Goal: Communication & Community: Ask a question

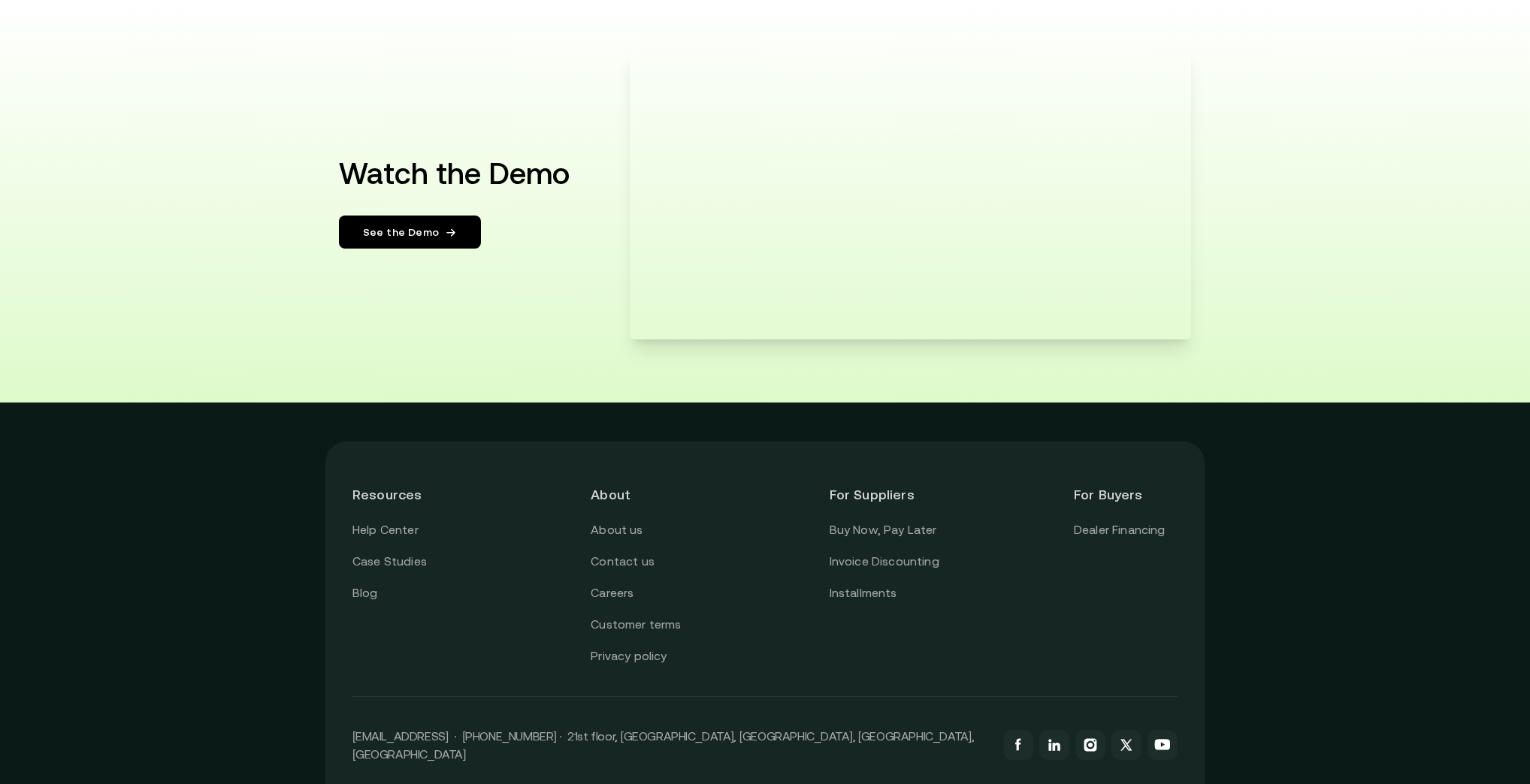
scroll to position [2644, 0]
click at [627, 527] on link "About us" at bounding box center [617, 529] width 52 height 20
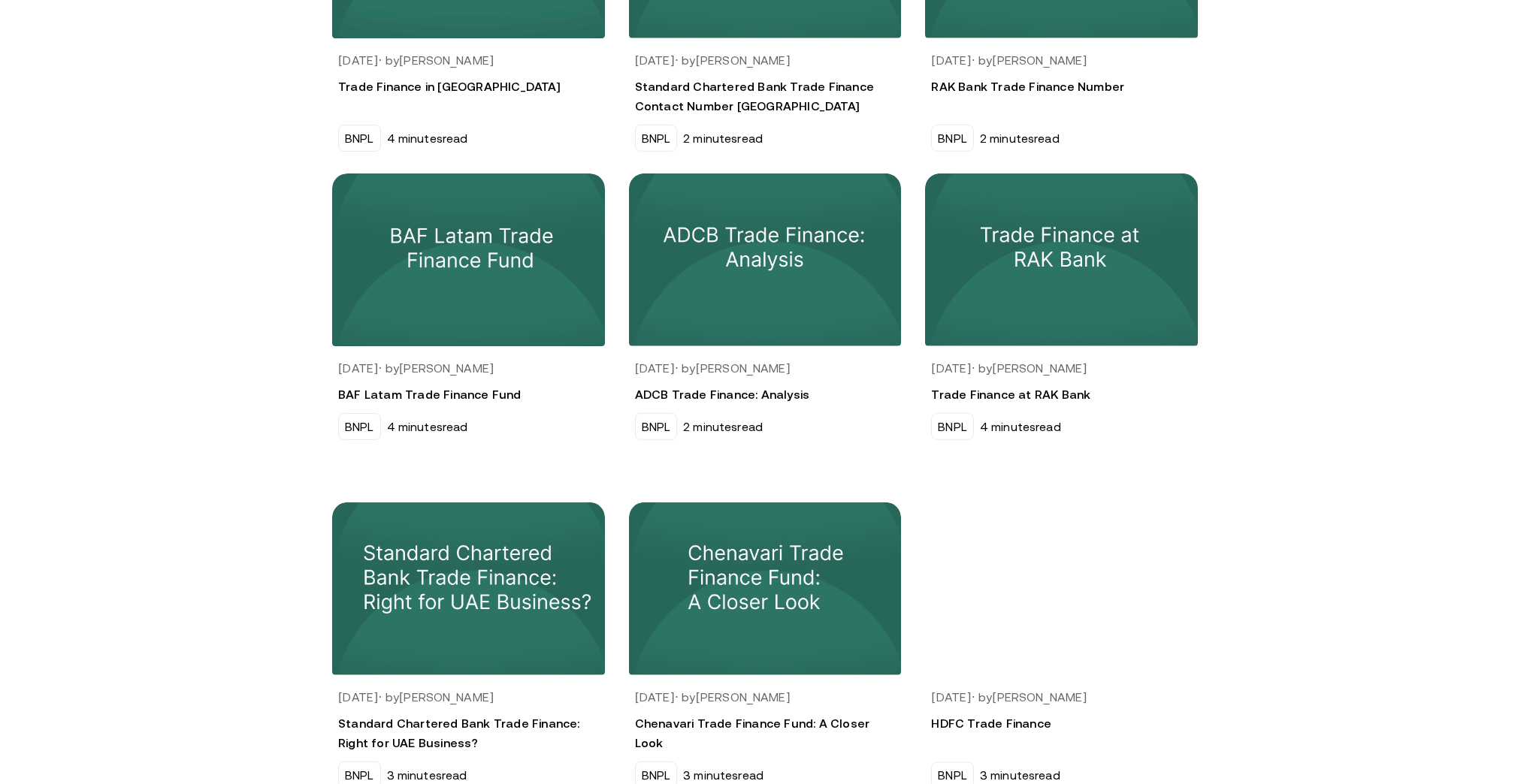
scroll to position [1144, 0]
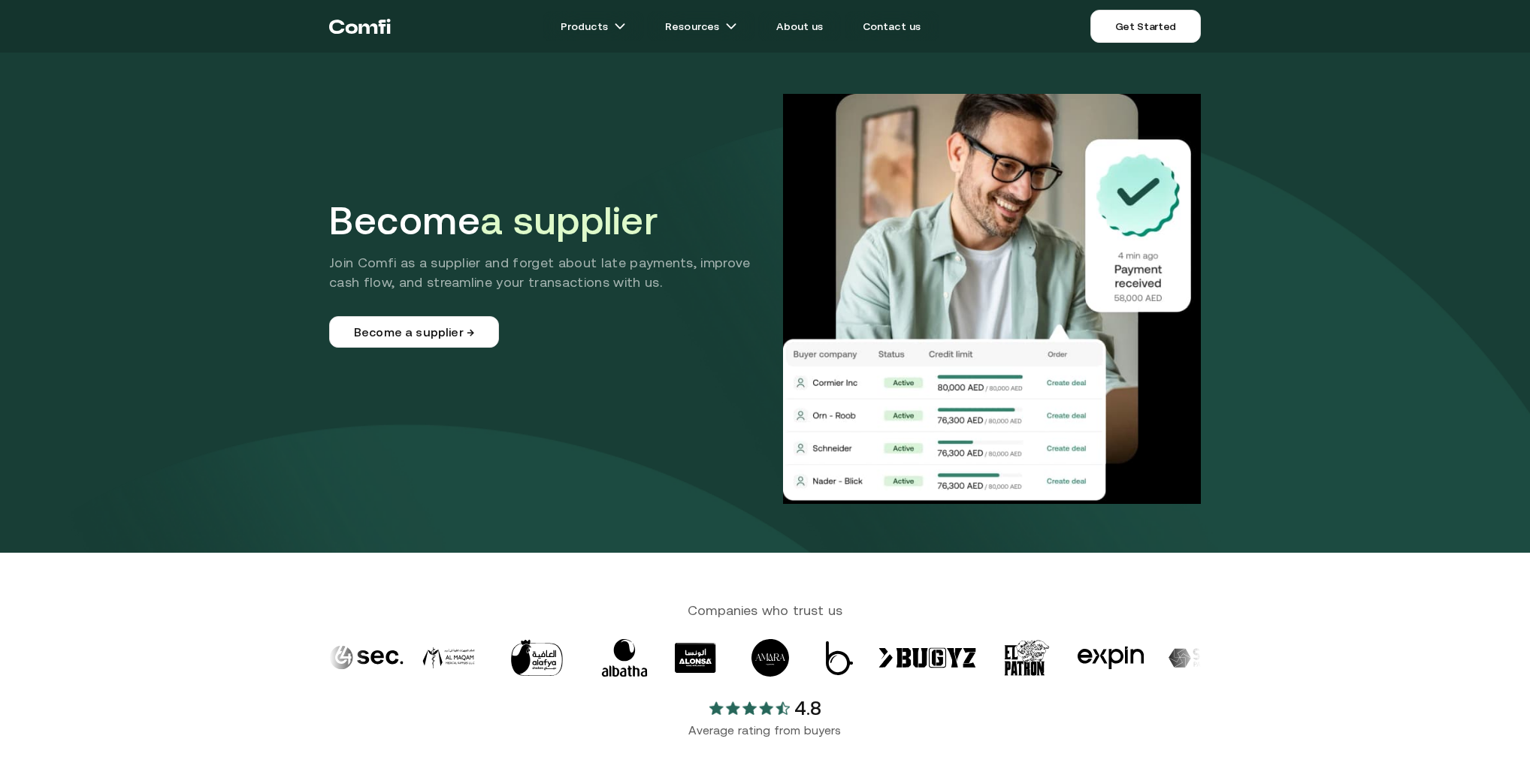
click at [349, 24] on icon "Return to the top of the Comfi home page" at bounding box center [360, 26] width 62 height 45
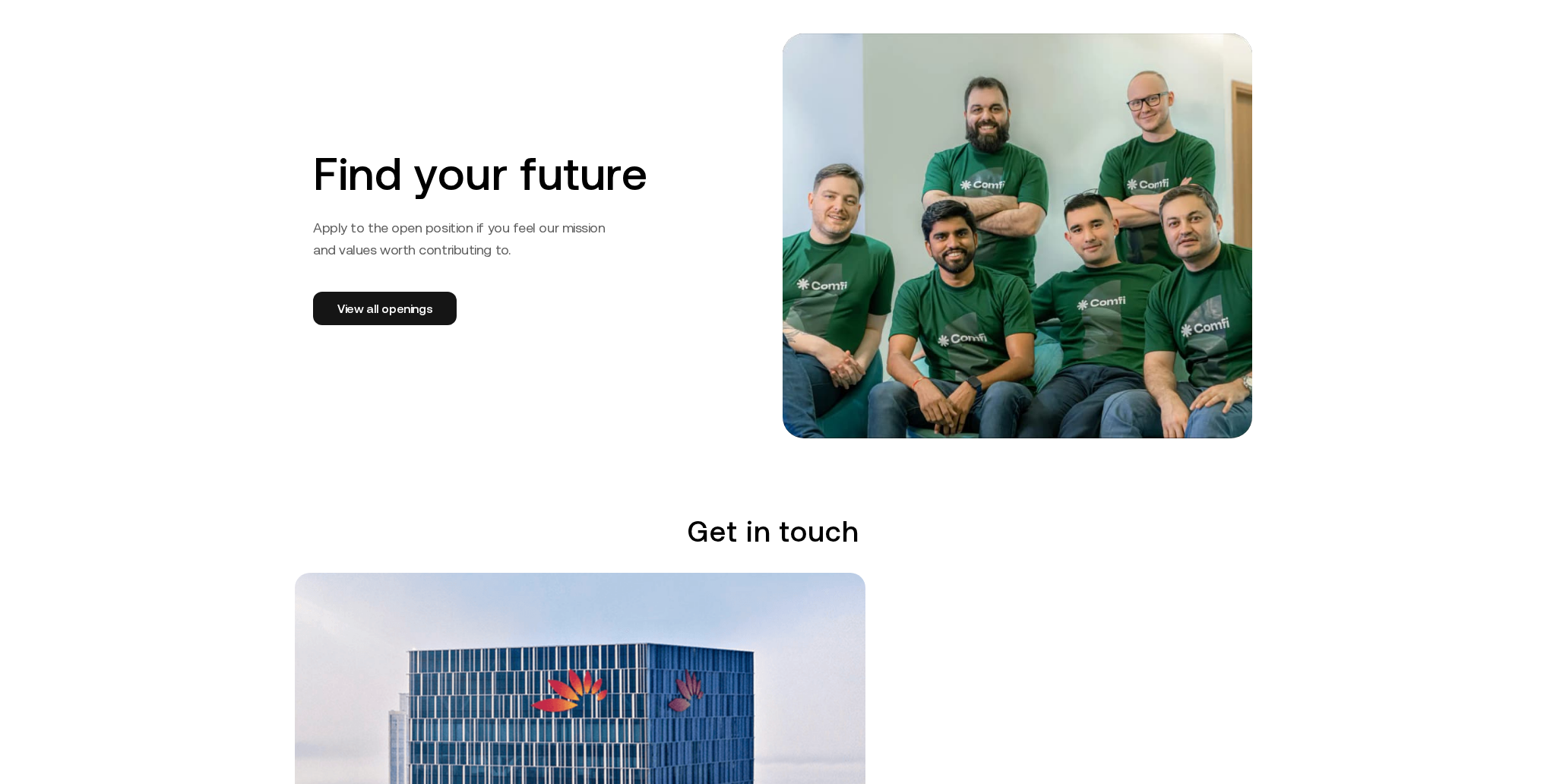
scroll to position [2552, 0]
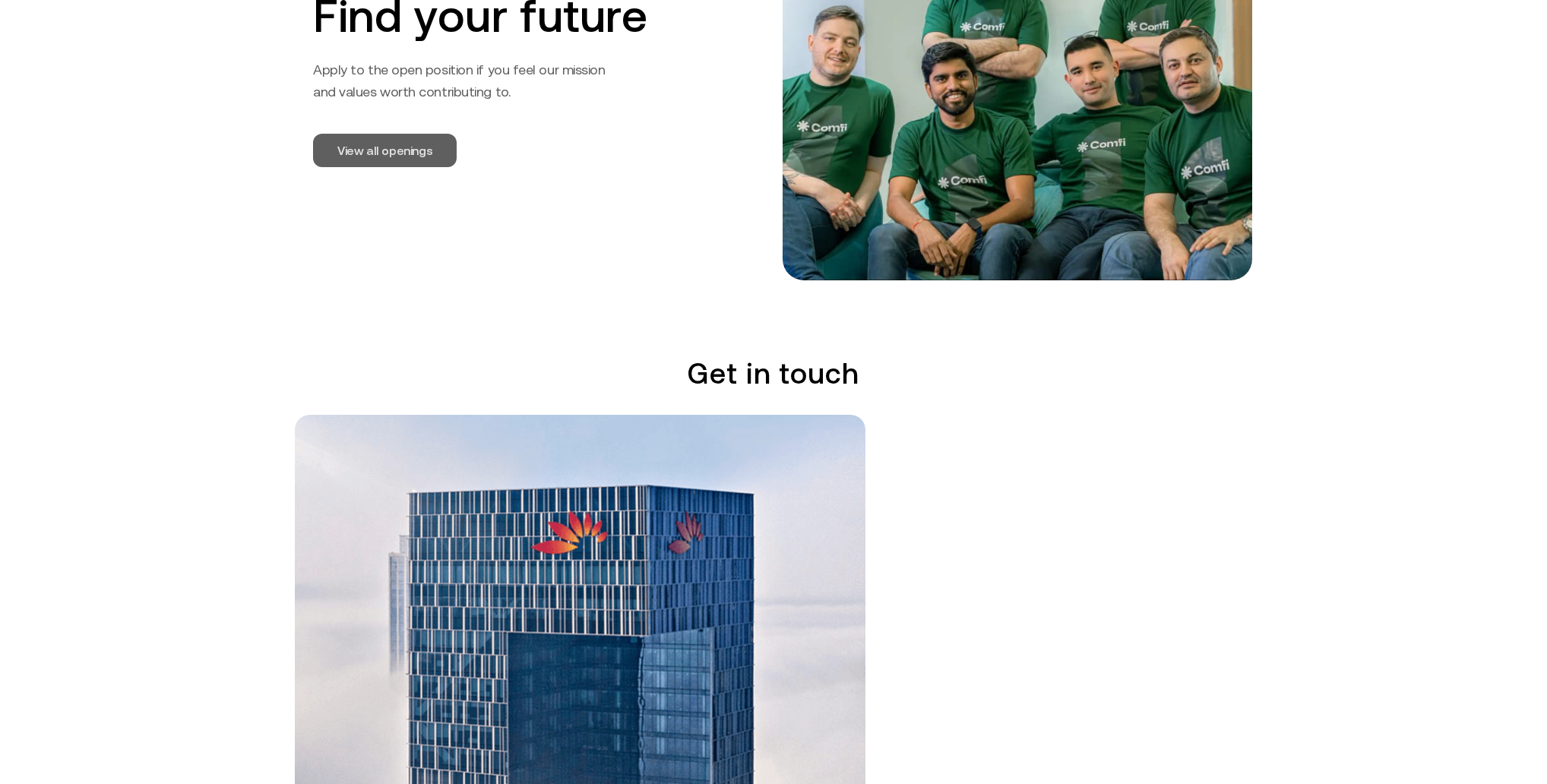
click at [377, 140] on link "View all openings" at bounding box center [385, 151] width 144 height 33
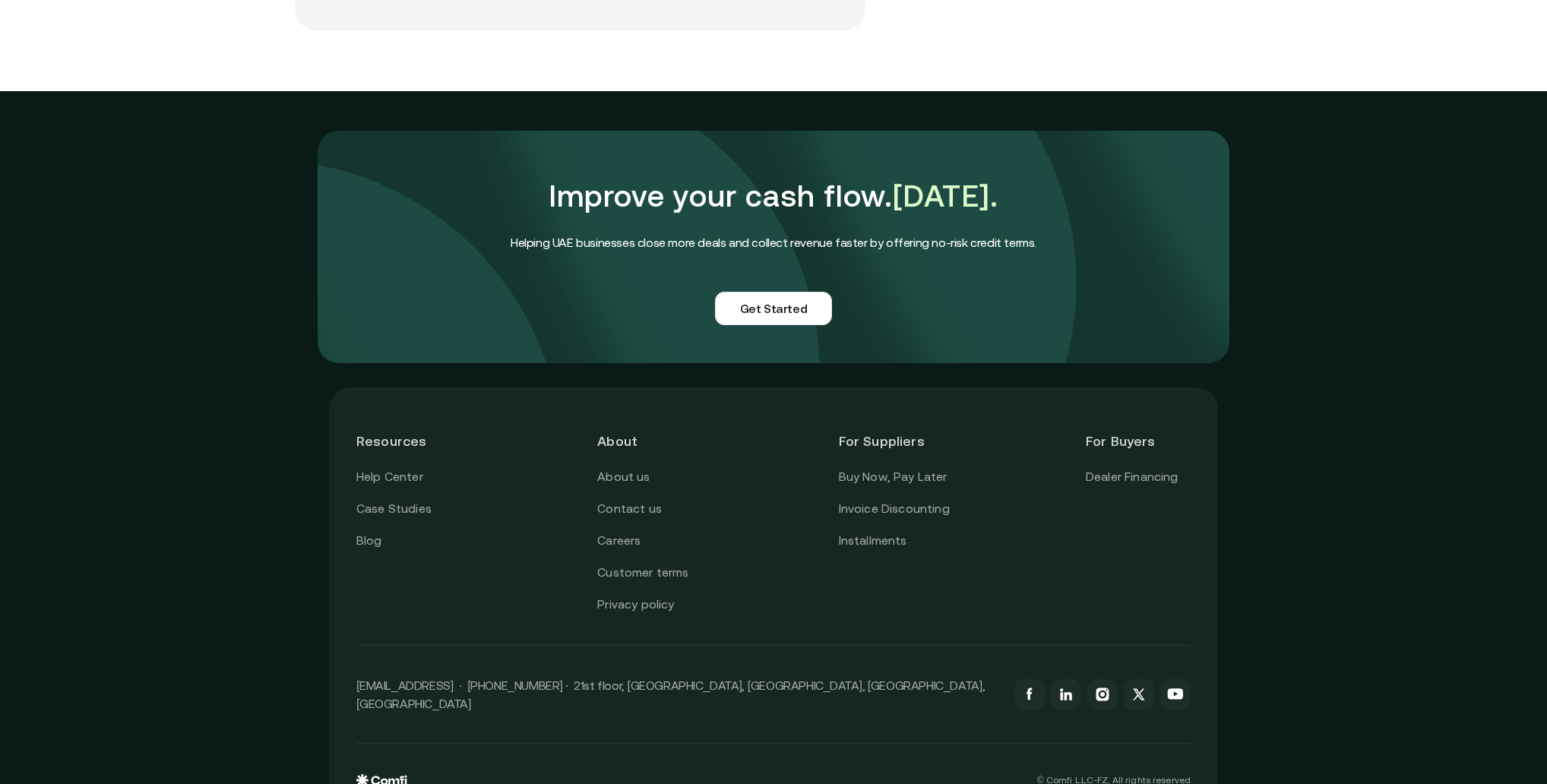
scroll to position [3603, 0]
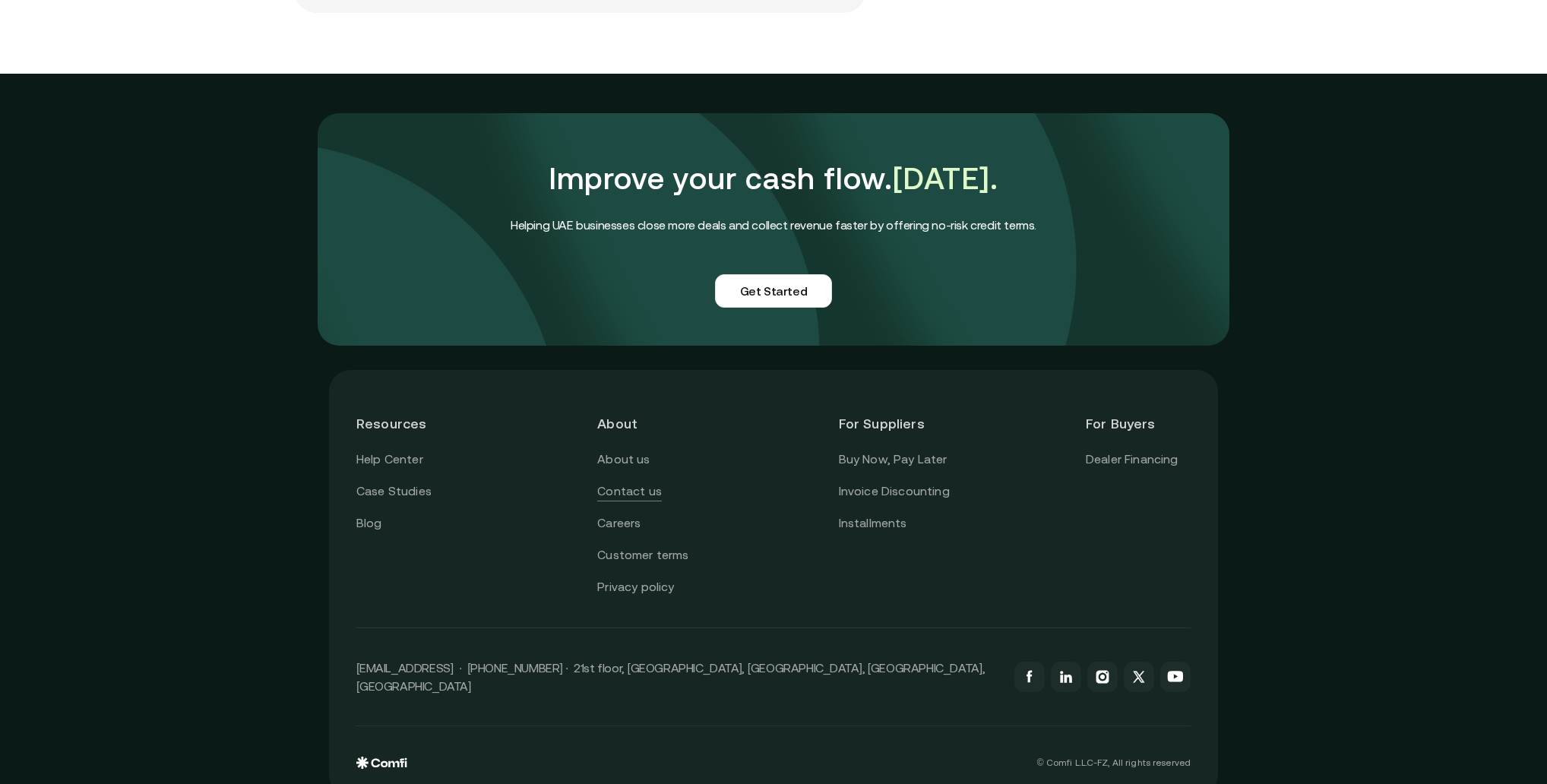
click at [647, 482] on link "Contact us" at bounding box center [629, 491] width 65 height 20
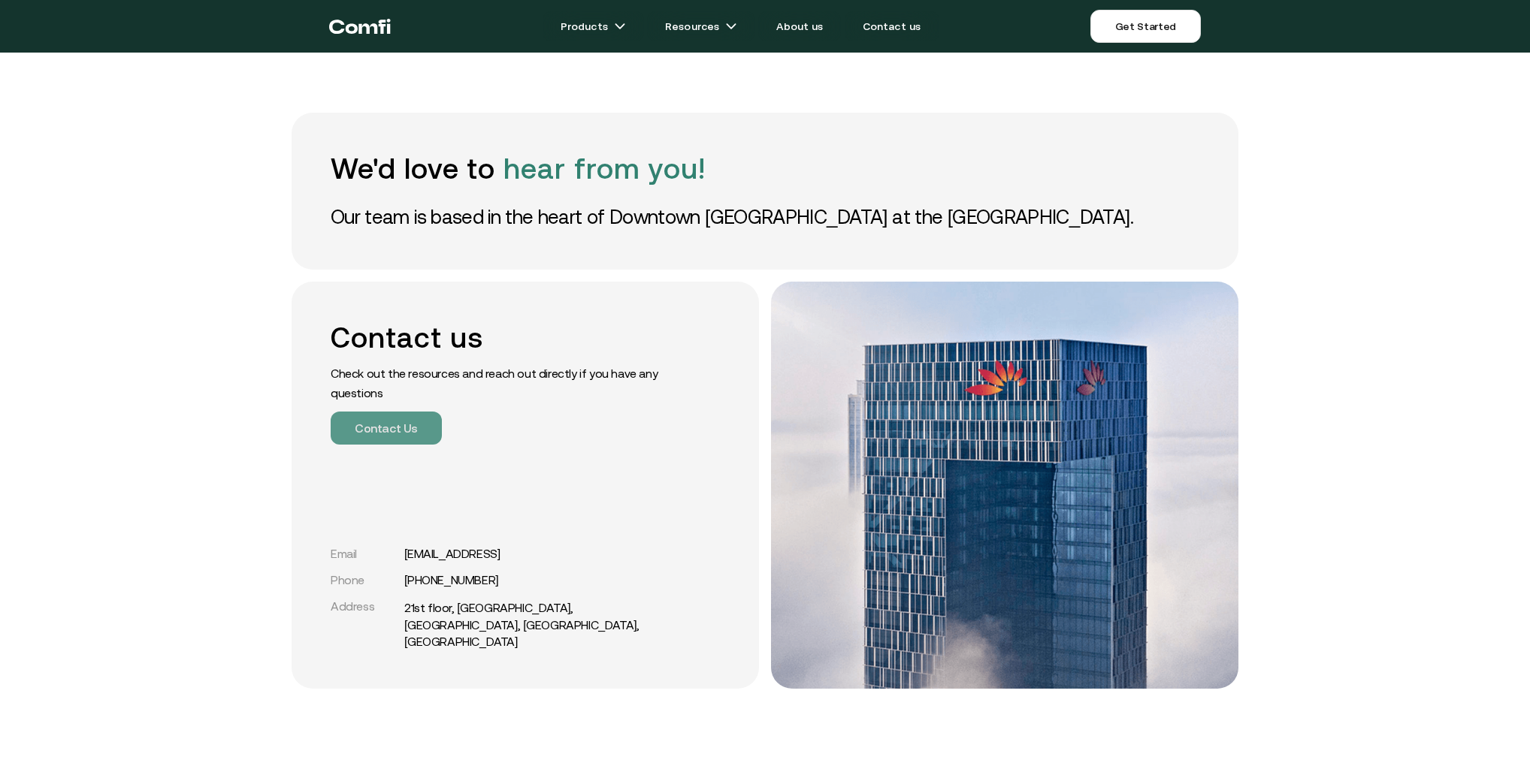
click at [408, 435] on button "Contact Us" at bounding box center [386, 428] width 111 height 33
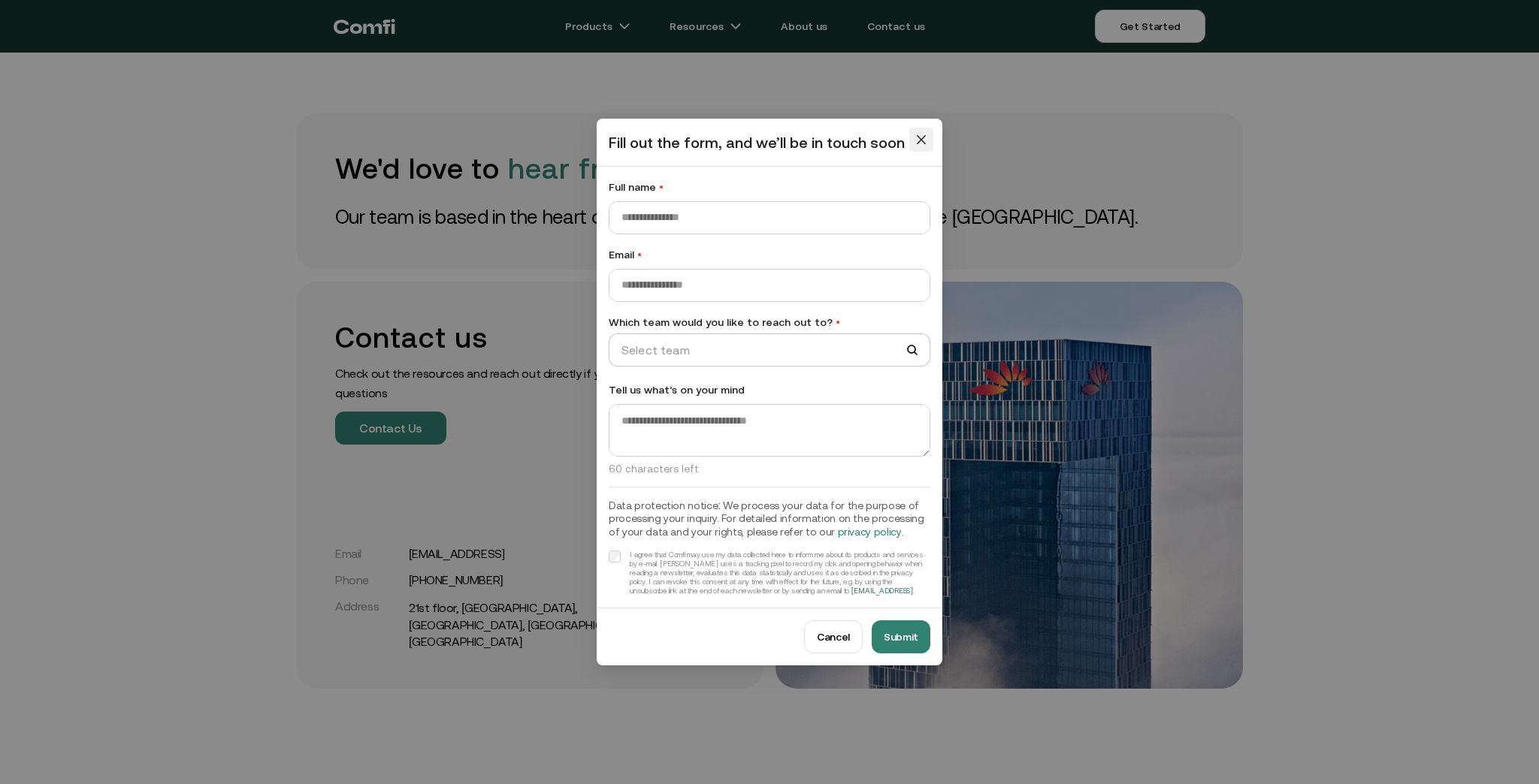
click at [926, 129] on button "Close" at bounding box center [921, 140] width 24 height 24
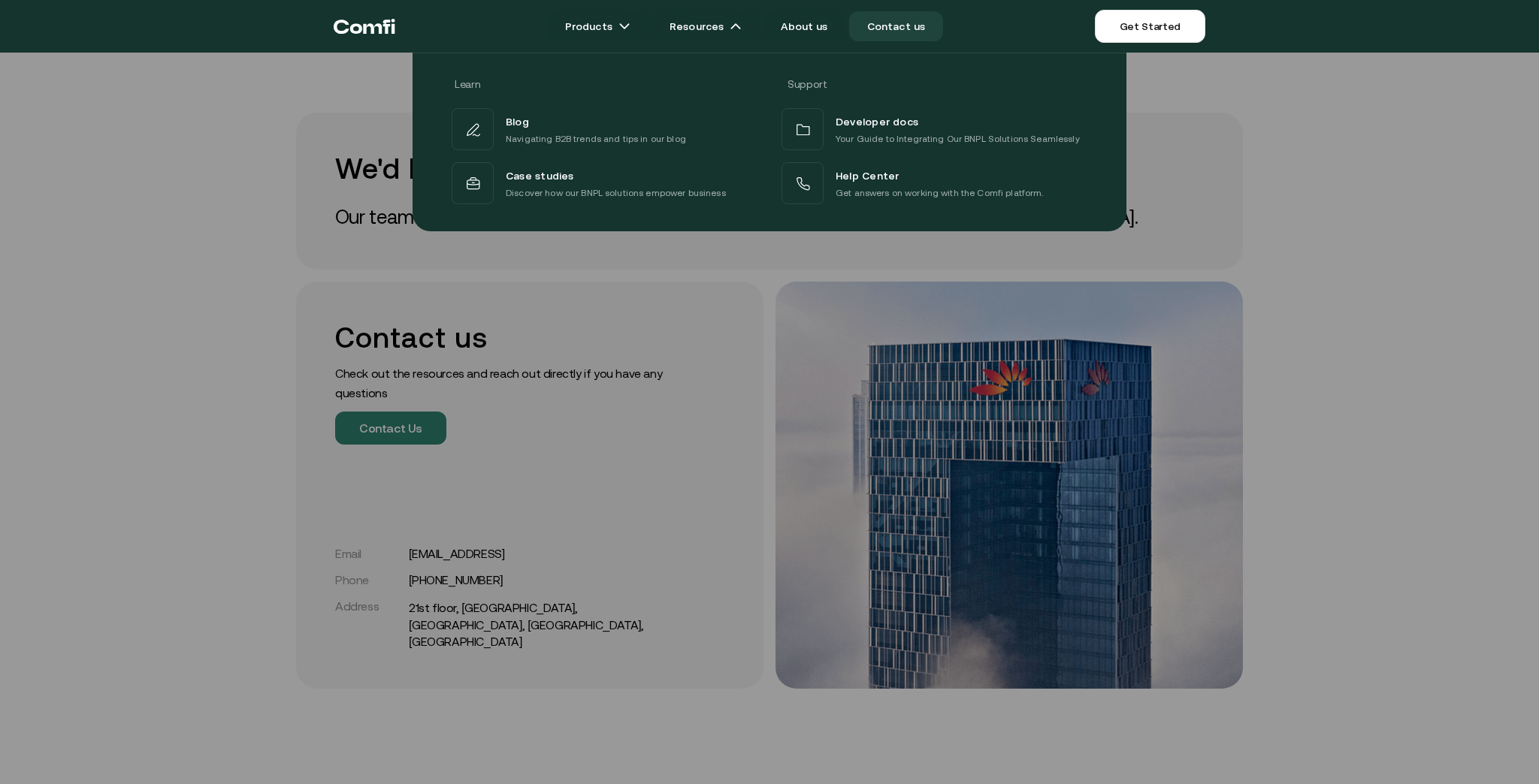
click at [1479, 75] on div "Learn Support Blog Navigating B2B trends and tips in our blog Developer docs Yo…" at bounding box center [770, 136] width 1539 height 190
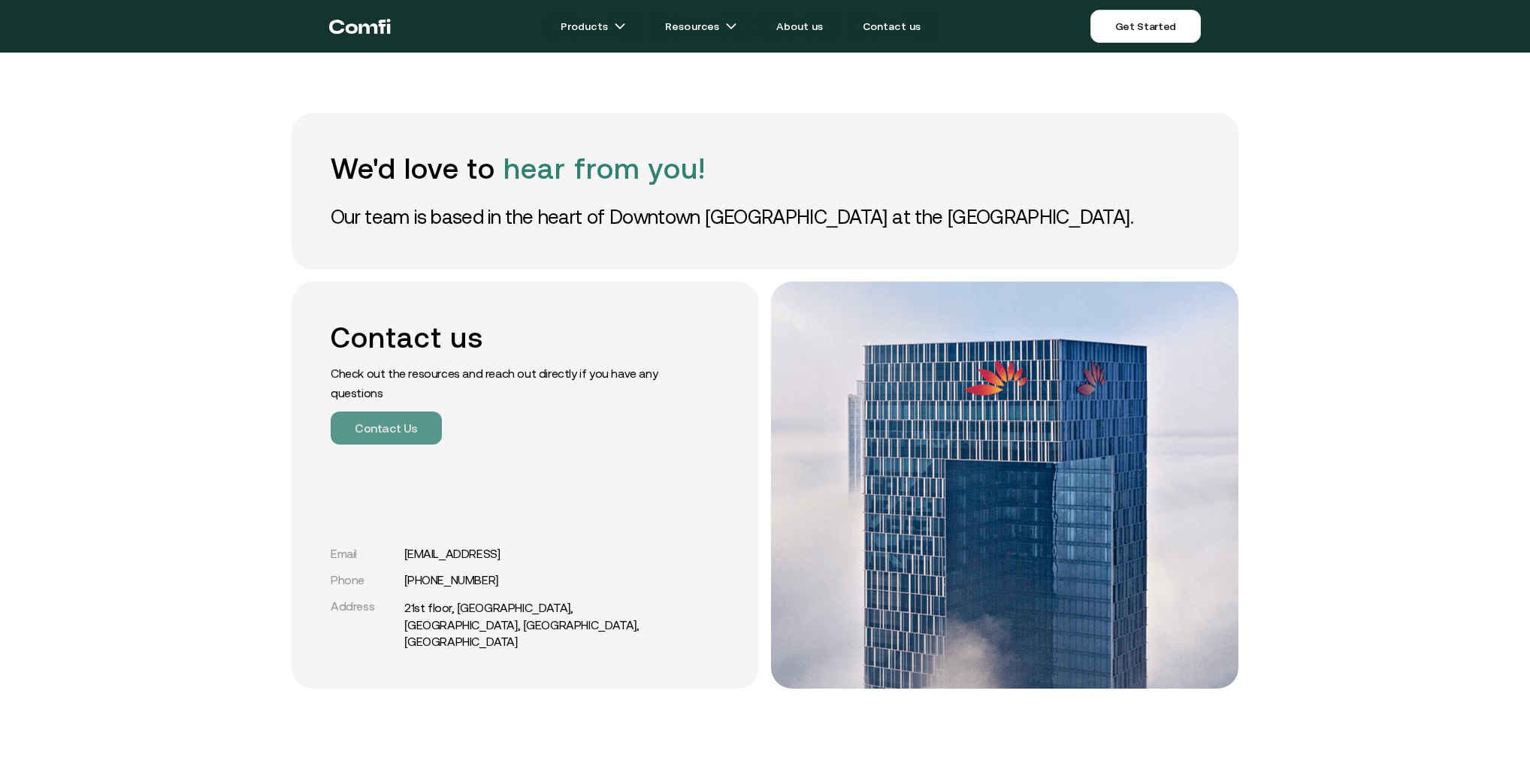
click at [365, 423] on button "Contact Us" at bounding box center [386, 428] width 111 height 33
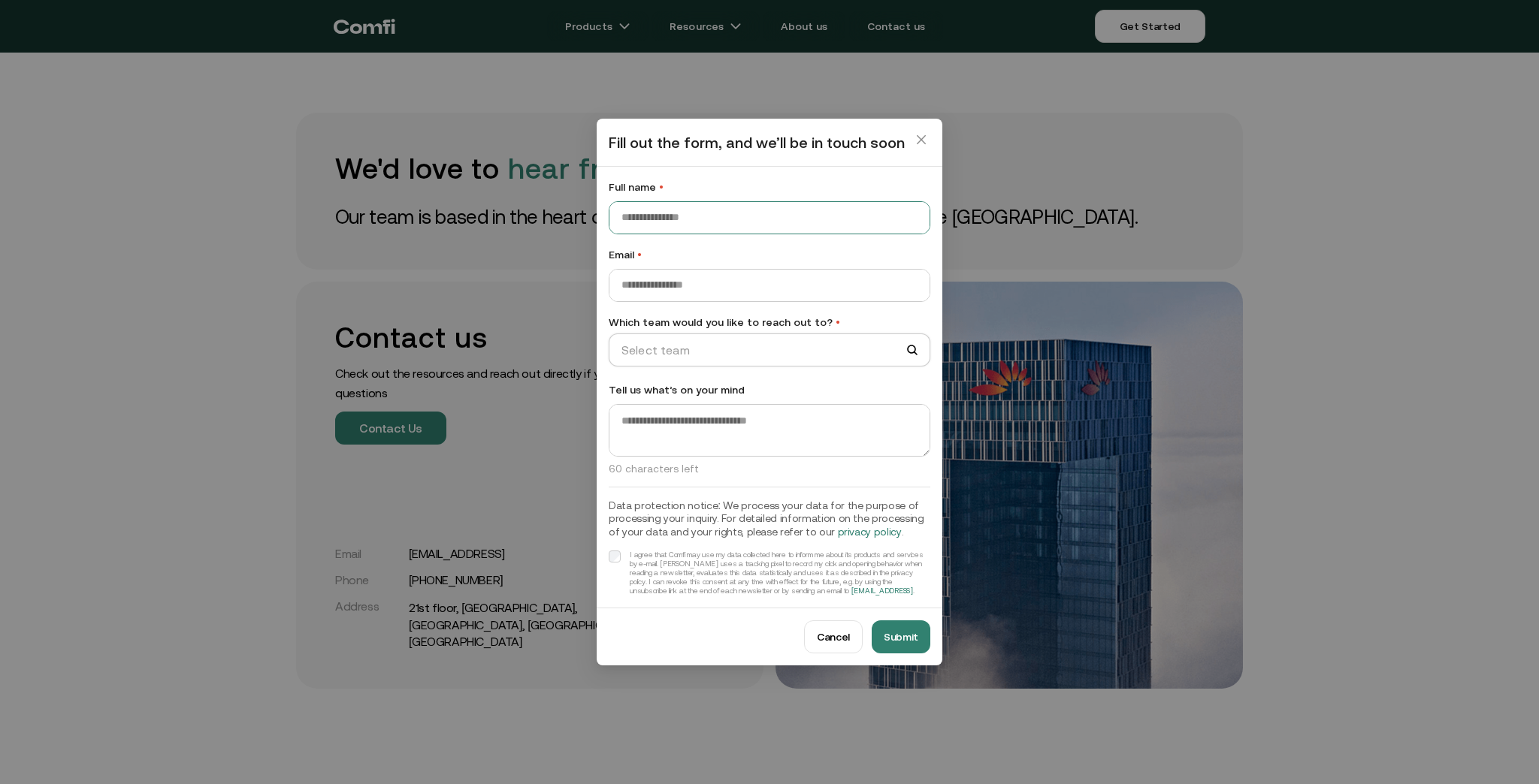
click at [655, 223] on input "Full name •" at bounding box center [770, 218] width 320 height 32
type input "*"
type input "*******"
click at [706, 286] on input "Email •" at bounding box center [770, 286] width 320 height 32
type input "**********"
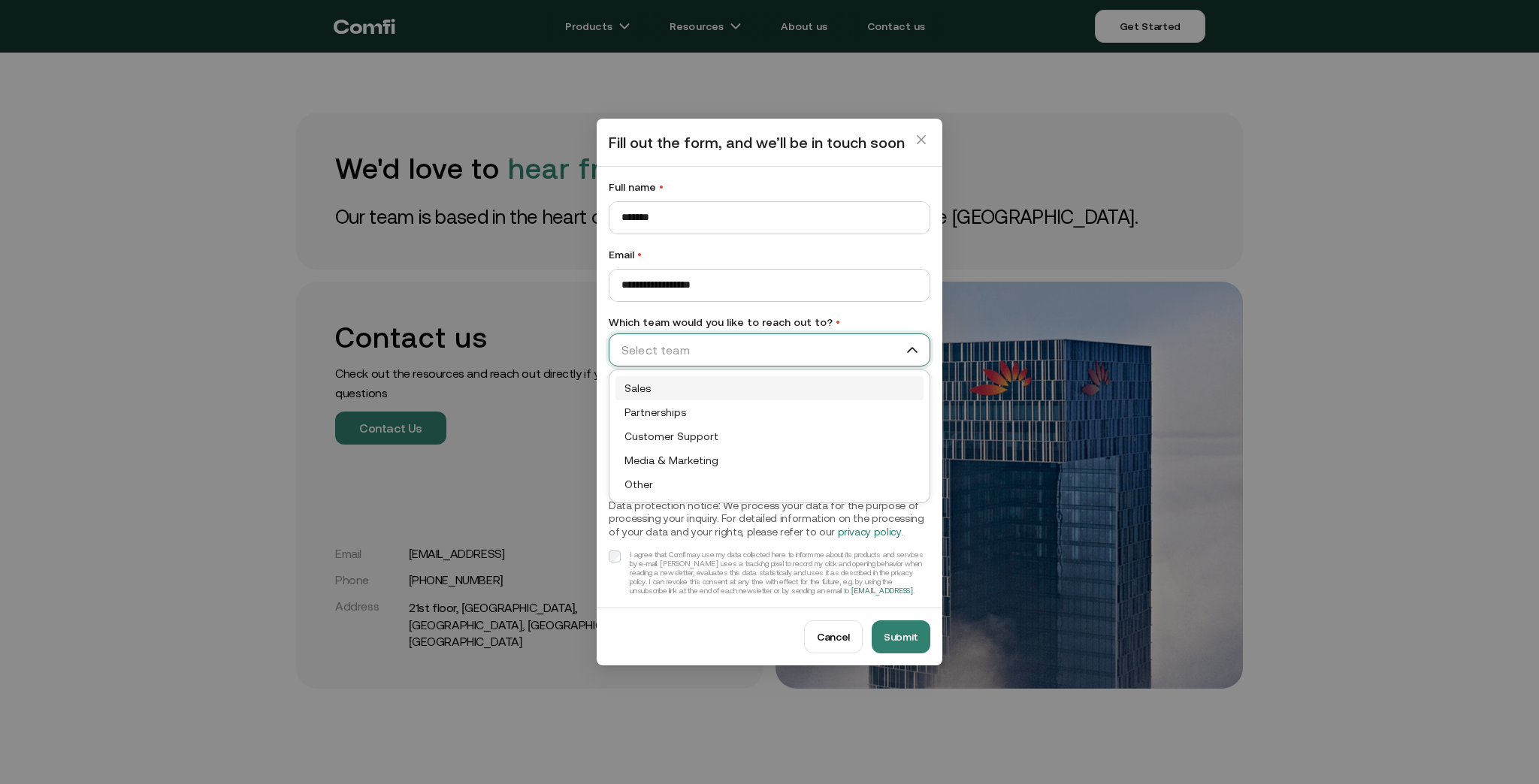
click at [714, 344] on input "Which team would you like to reach out to? •" at bounding box center [762, 350] width 307 height 23
click at [657, 450] on div "Media & Marketing" at bounding box center [770, 461] width 308 height 24
click at [683, 425] on textarea at bounding box center [770, 430] width 320 height 53
type textarea "*"
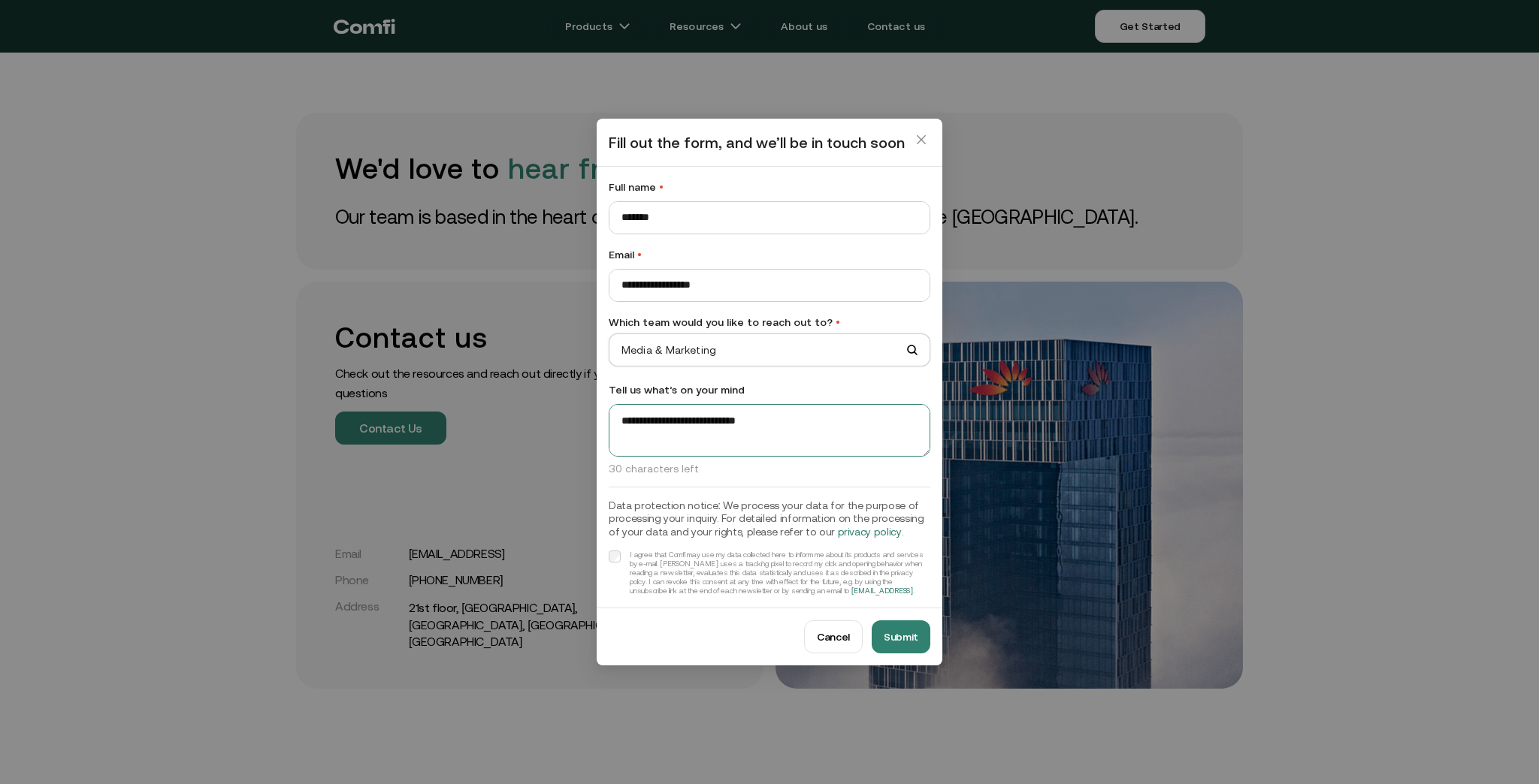
type textarea "**********"
